Goal: Task Accomplishment & Management: Manage account settings

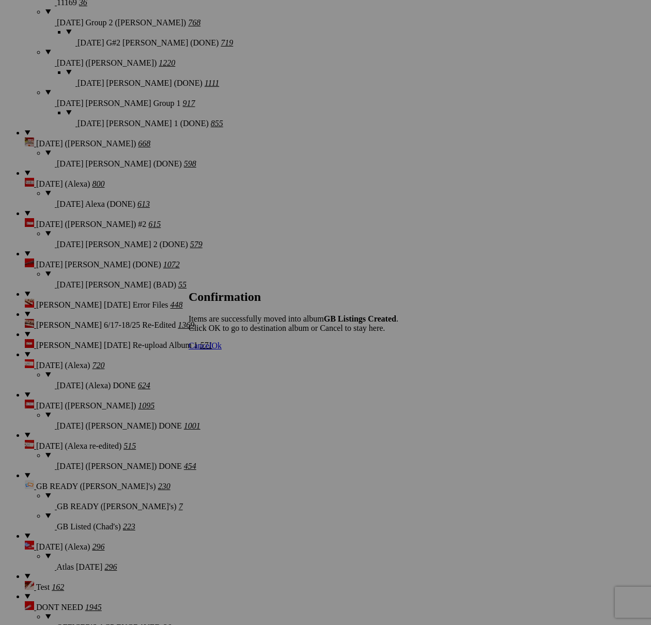
scroll to position [1218, 0]
click at [211, 350] on span "Cancel" at bounding box center [200, 345] width 23 height 9
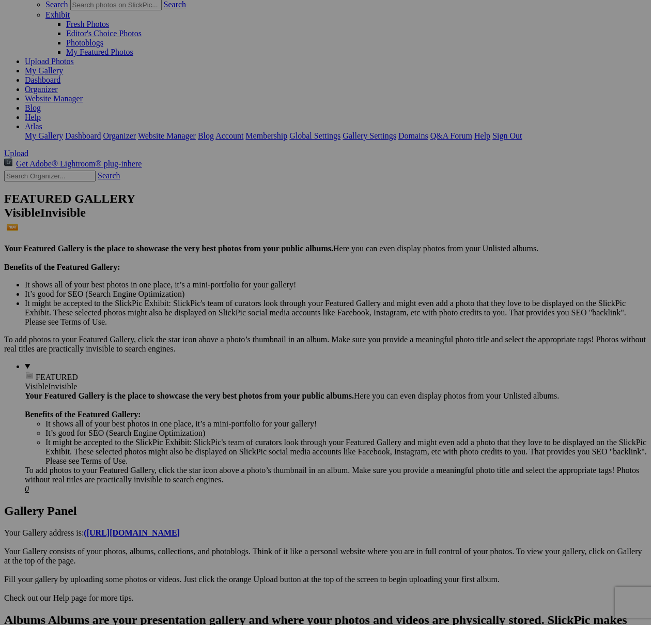
scroll to position [58, 0]
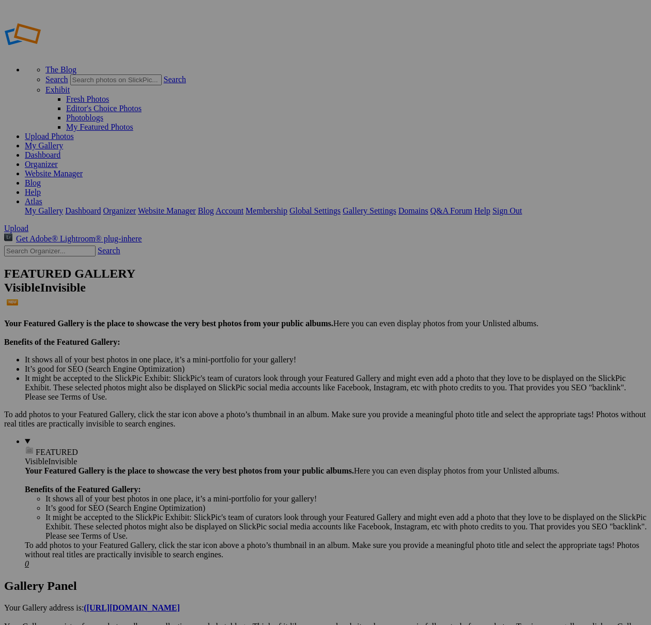
type input "[DATE] First Photo Retake ([PERSON_NAME])"
